Goal: Find specific page/section

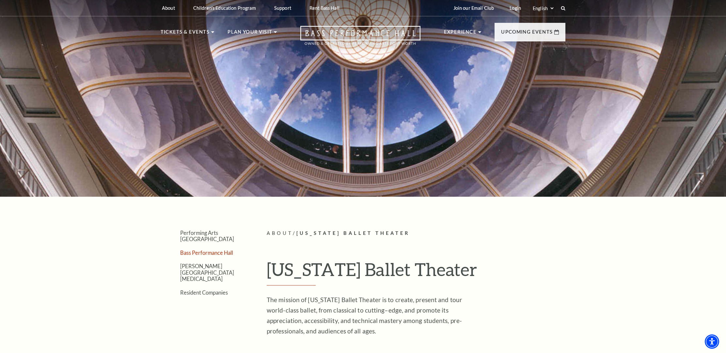
click at [212, 250] on link "Bass Performance Hall" at bounding box center [206, 253] width 53 height 6
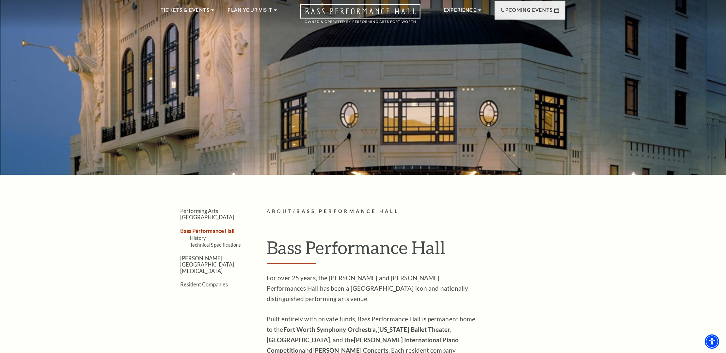
scroll to position [21, 0]
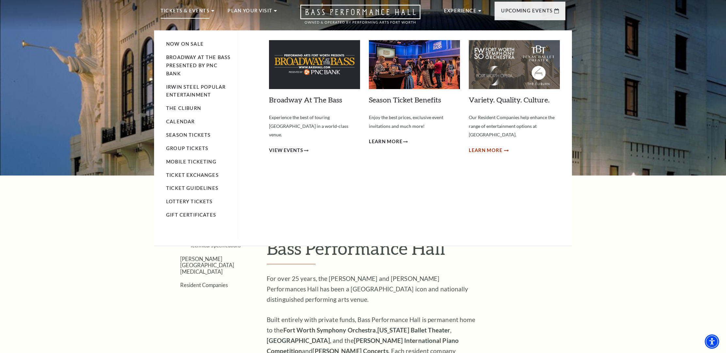
click at [487, 147] on span "Learn More" at bounding box center [486, 151] width 34 height 8
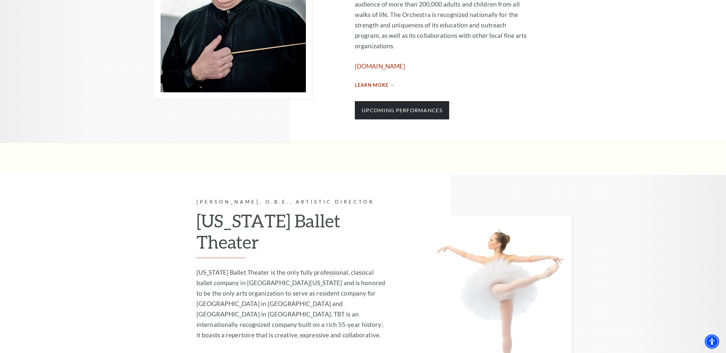
scroll to position [513, 0]
click at [390, 102] on link "Upcoming Performances" at bounding box center [402, 111] width 94 height 18
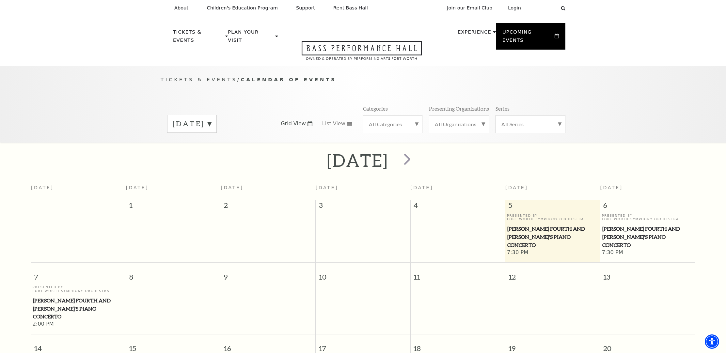
click at [211, 119] on label "[DATE]" at bounding box center [192, 124] width 39 height 10
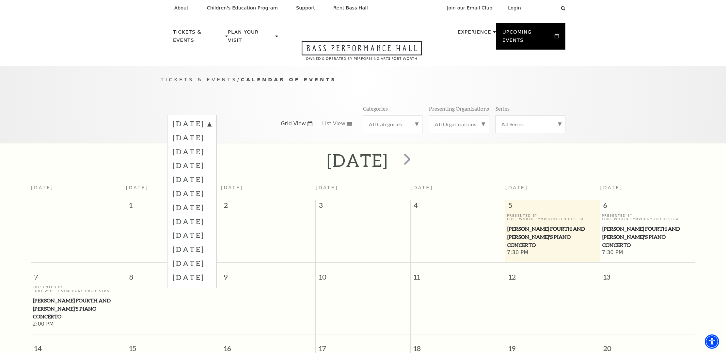
click at [211, 131] on label "[DATE]" at bounding box center [192, 138] width 39 height 14
